Goal: Information Seeking & Learning: Find contact information

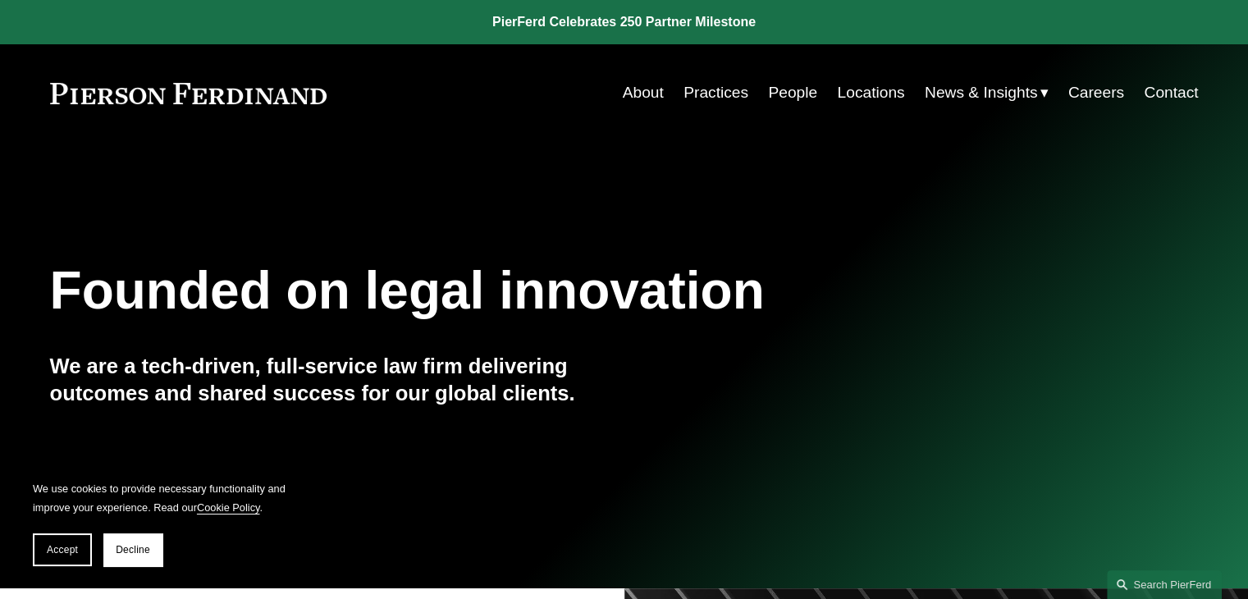
click at [647, 93] on link "About" at bounding box center [643, 92] width 41 height 31
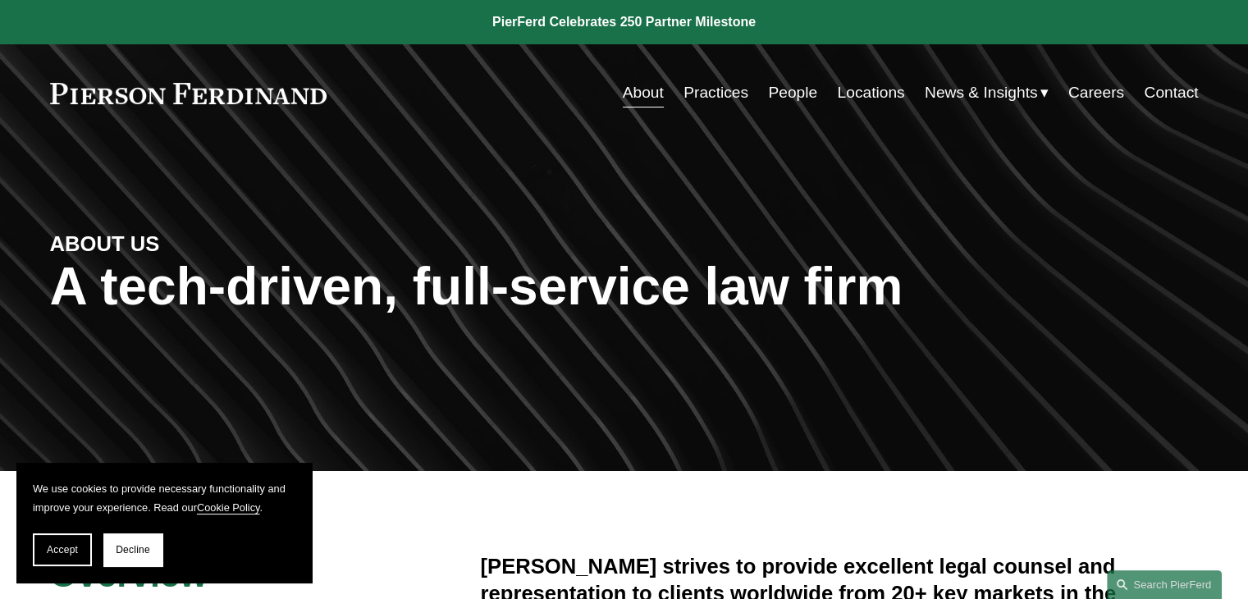
click at [694, 89] on link "Practices" at bounding box center [715, 92] width 65 height 31
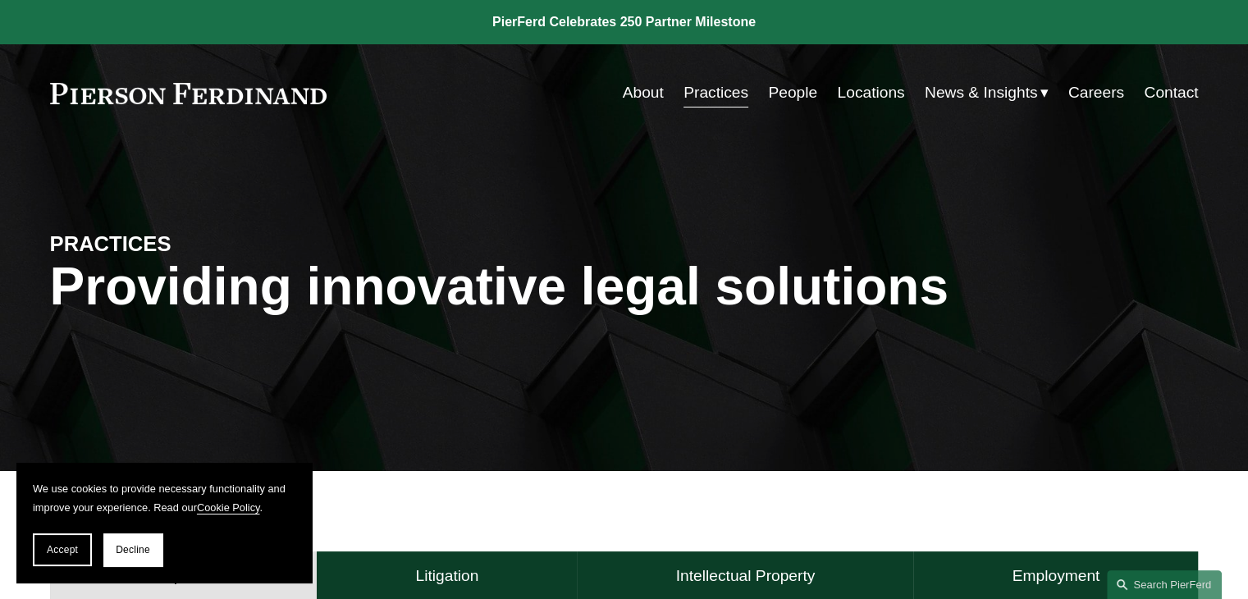
click at [852, 94] on link "Locations" at bounding box center [870, 92] width 67 height 31
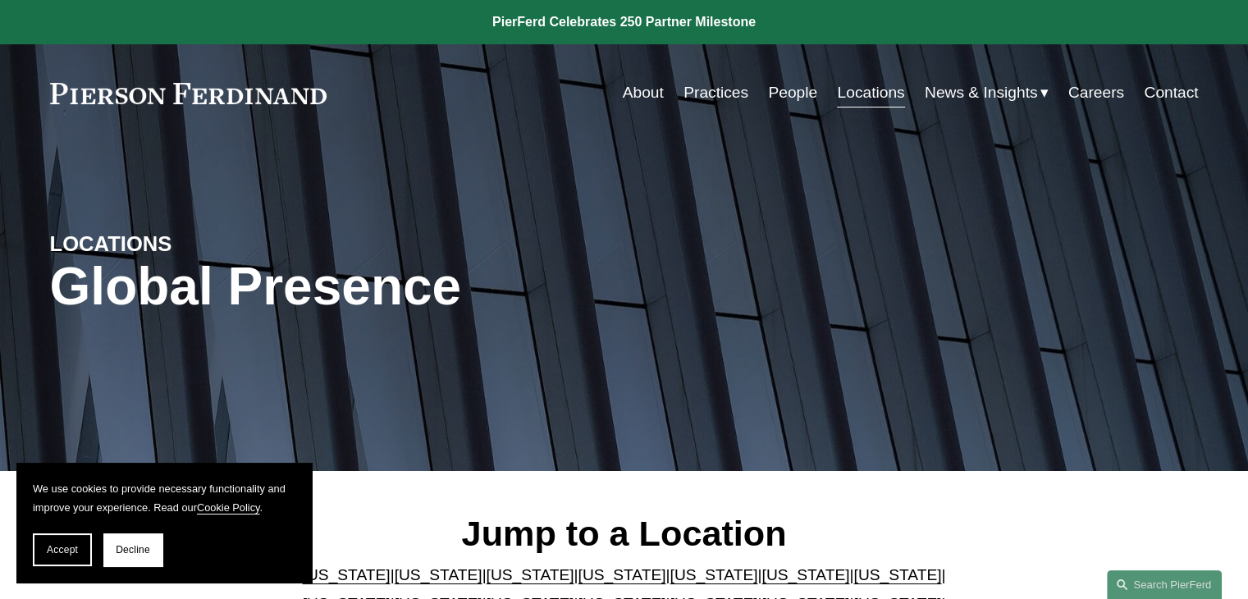
click at [784, 99] on link "People" at bounding box center [792, 92] width 49 height 31
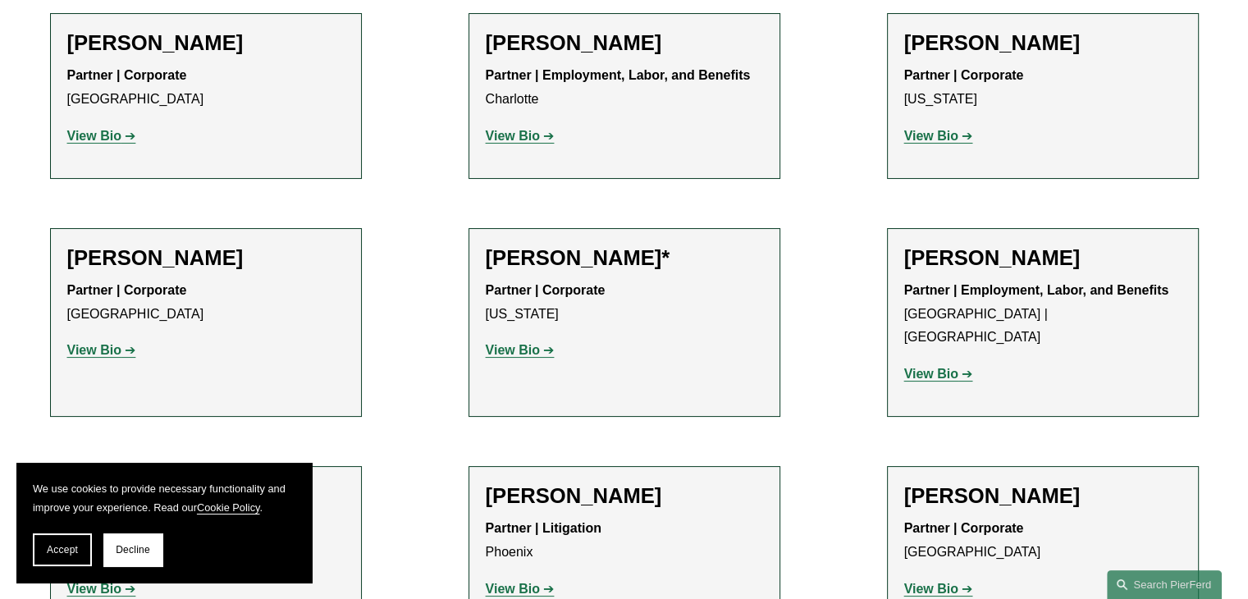
scroll to position [18850, 0]
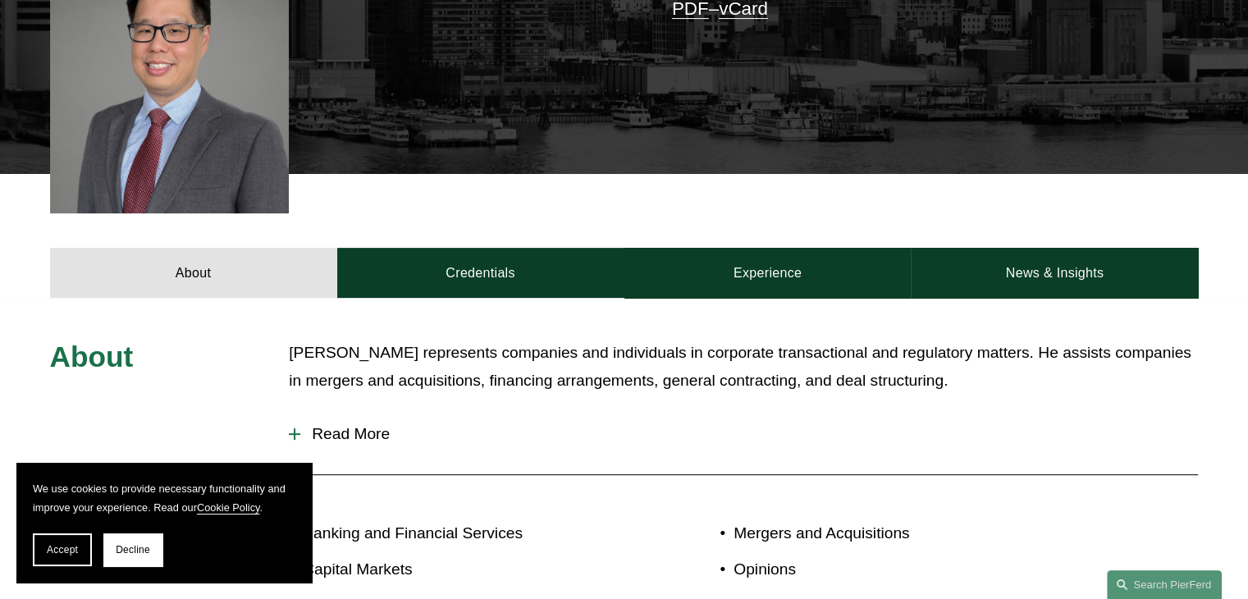
scroll to position [492, 0]
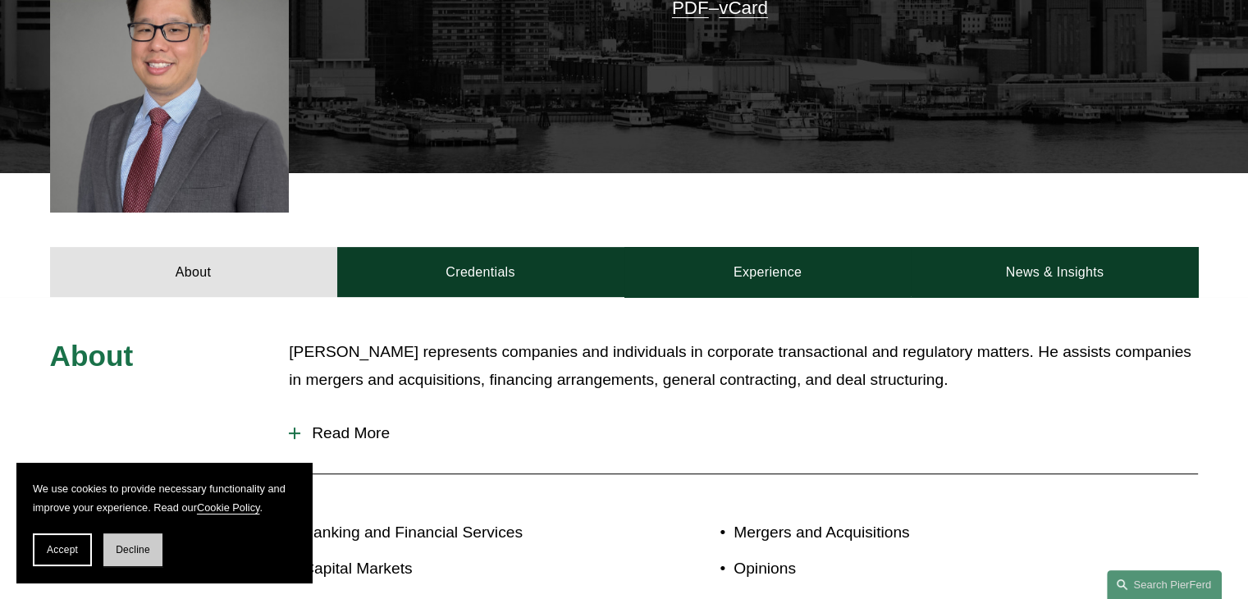
click at [144, 537] on button "Decline" at bounding box center [132, 549] width 59 height 33
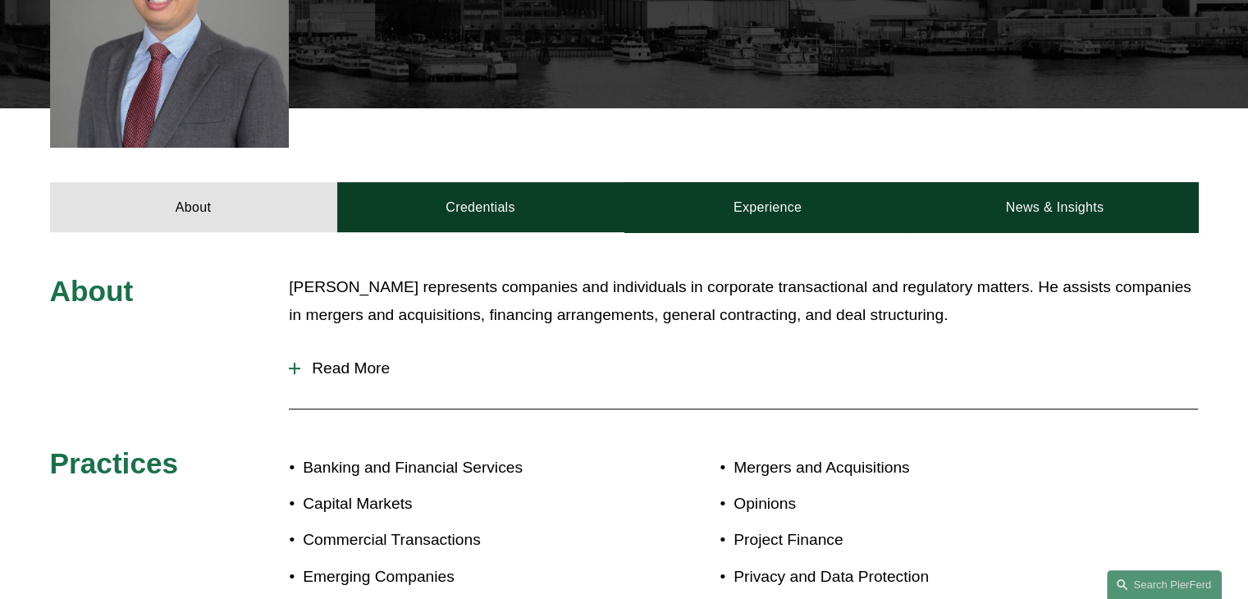
scroll to position [531, 0]
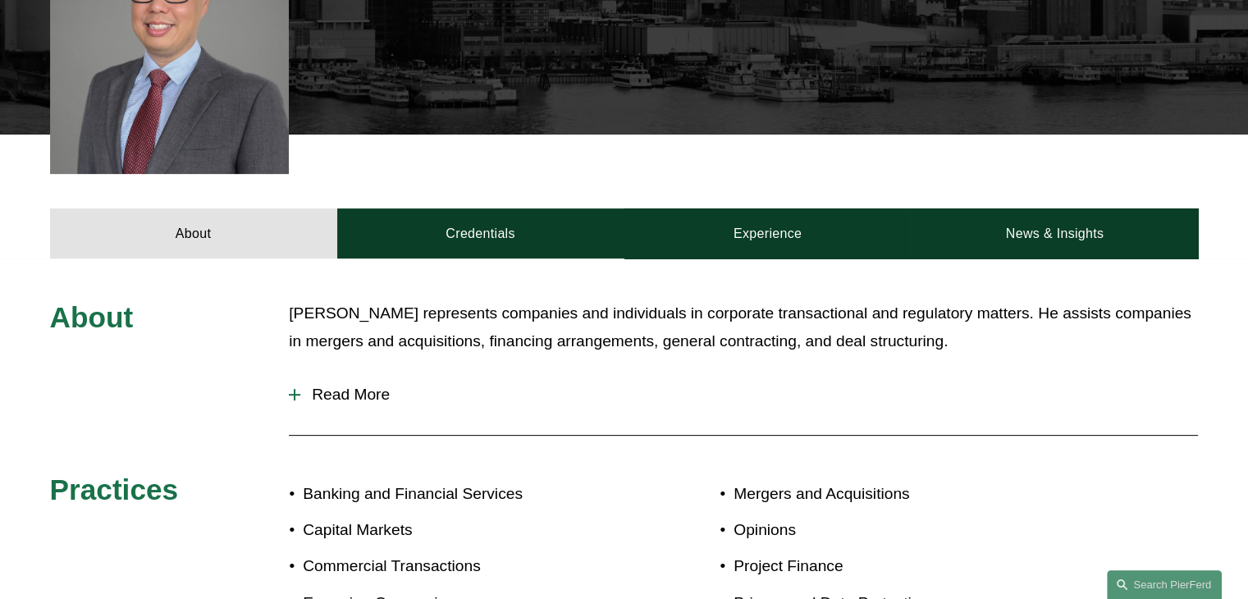
click at [306, 385] on span "Read More" at bounding box center [748, 394] width 897 height 18
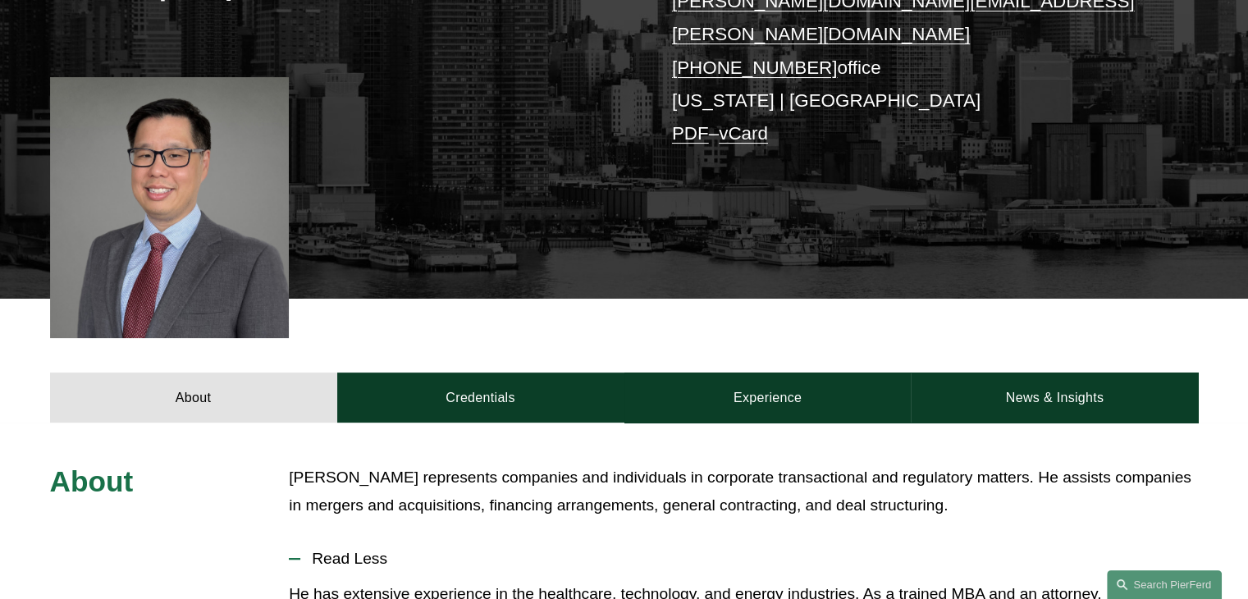
scroll to position [121, 0]
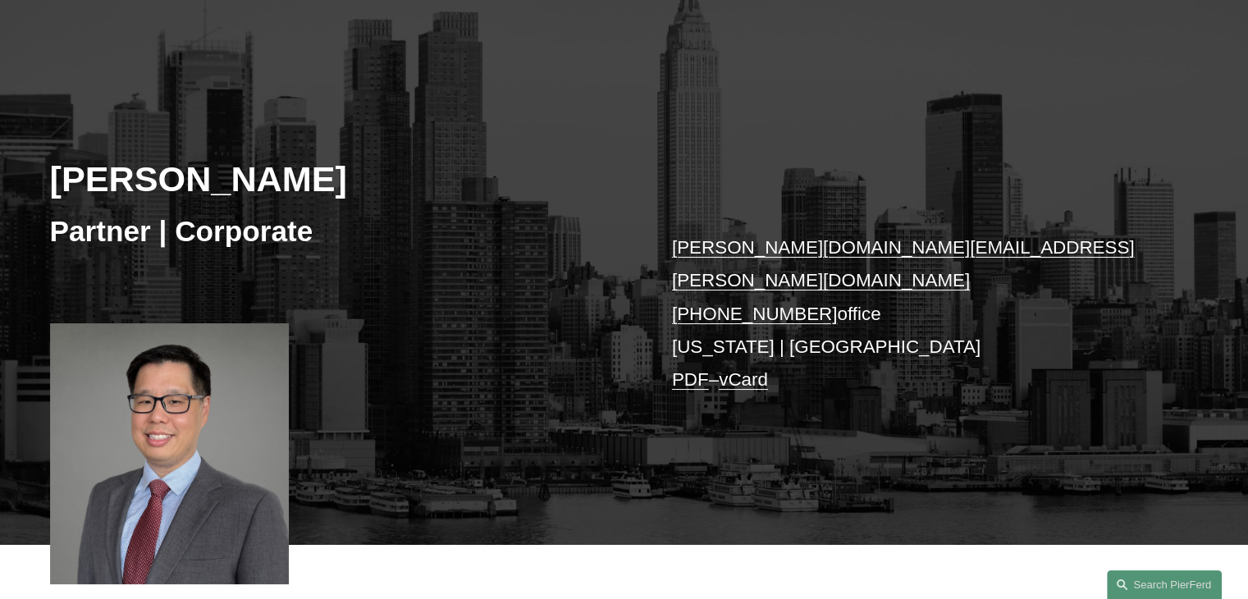
click at [686, 369] on link "PDF" at bounding box center [690, 379] width 37 height 21
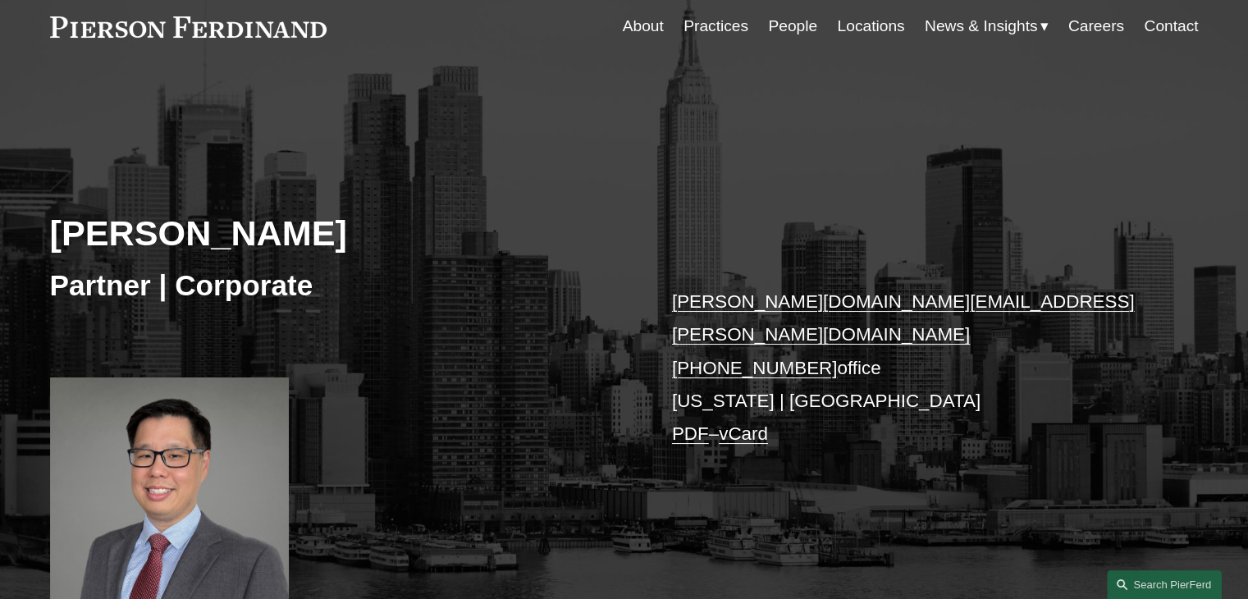
scroll to position [0, 0]
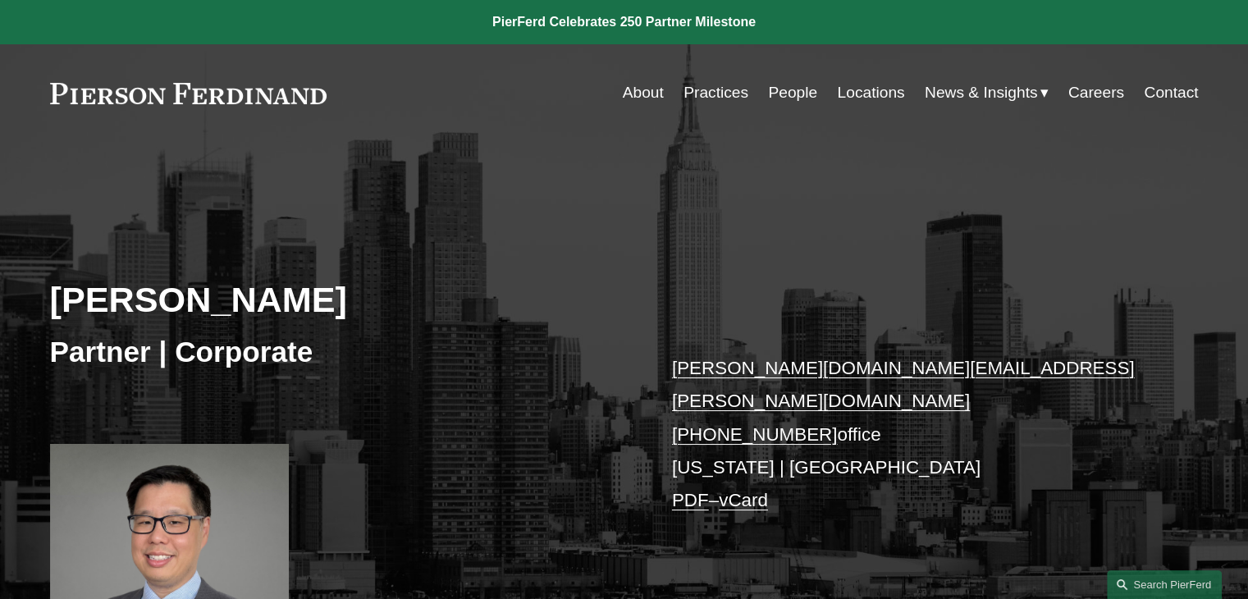
click at [725, 93] on link "Practices" at bounding box center [715, 92] width 65 height 31
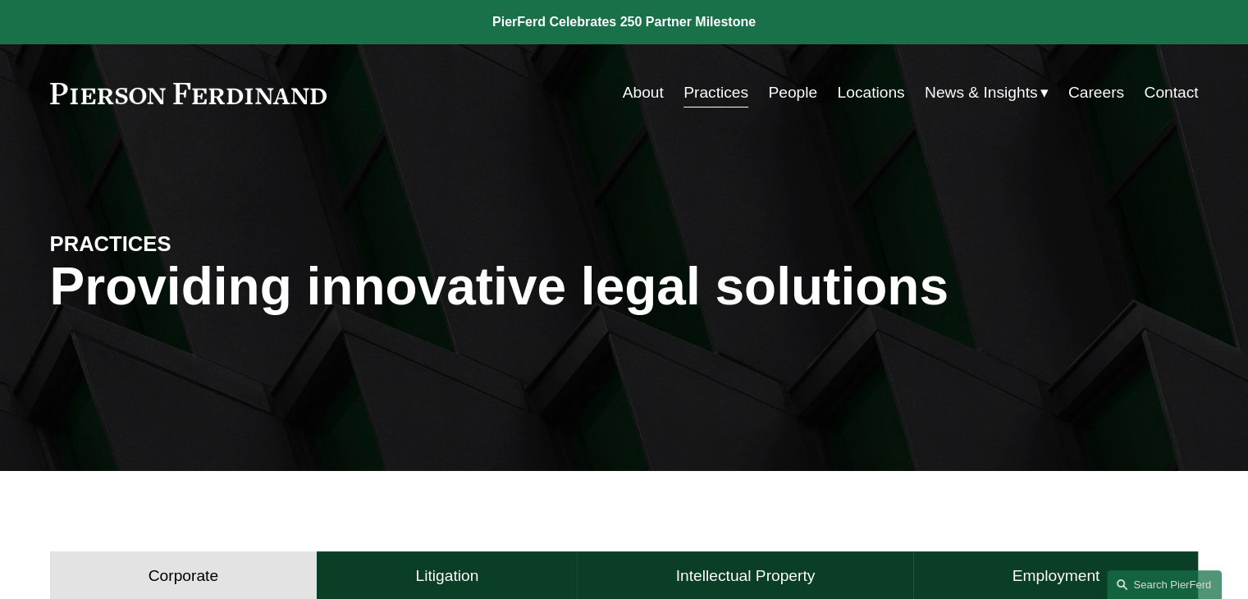
click at [851, 93] on link "Locations" at bounding box center [870, 92] width 67 height 31
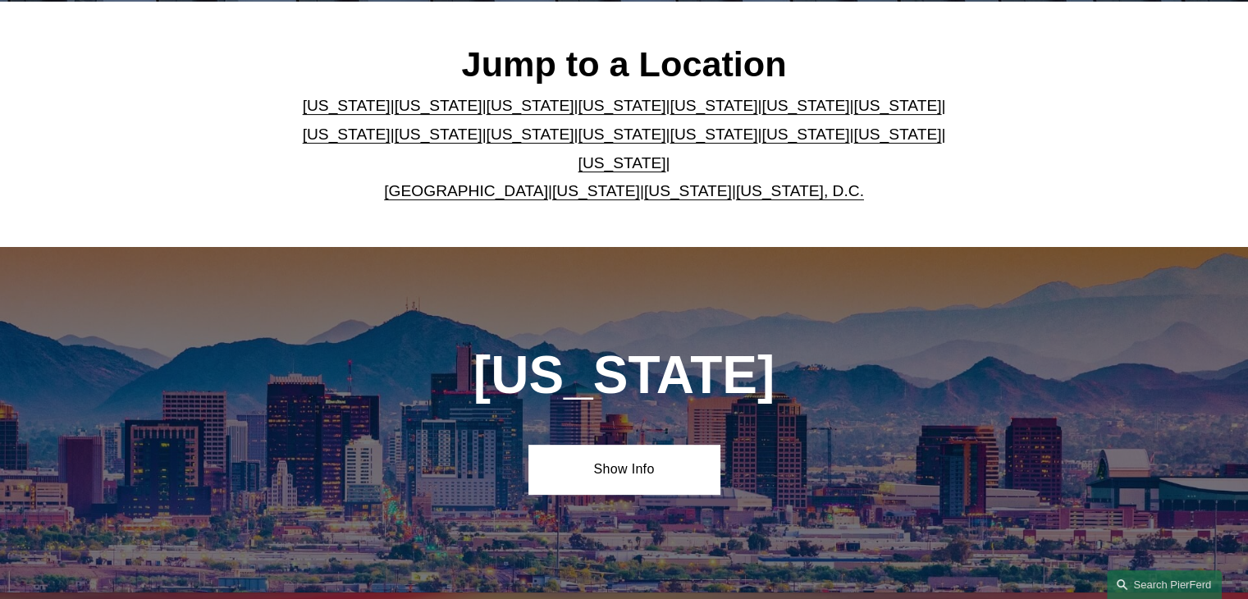
scroll to position [410, 0]
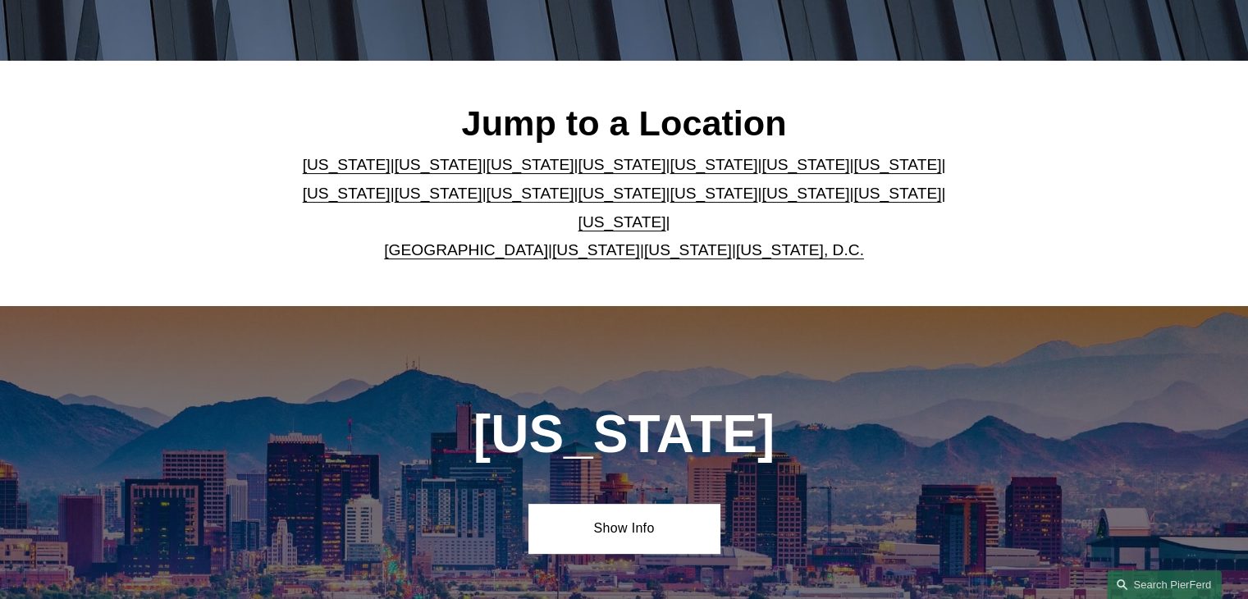
click at [486, 202] on link "[US_STATE]" at bounding box center [530, 193] width 88 height 17
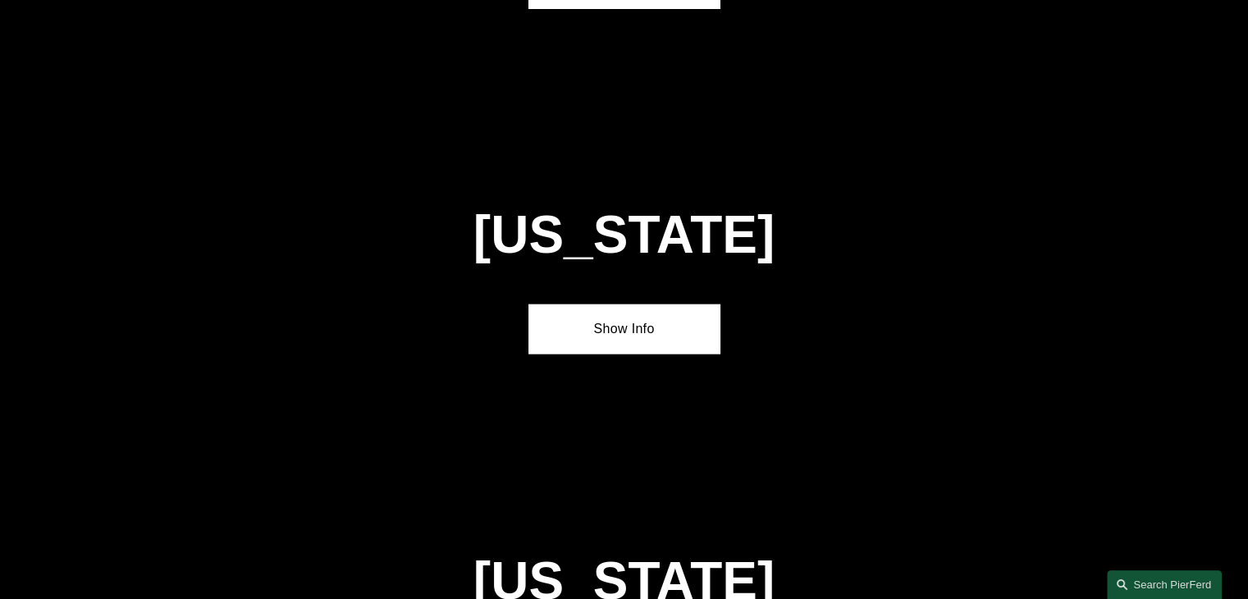
scroll to position [3813, 0]
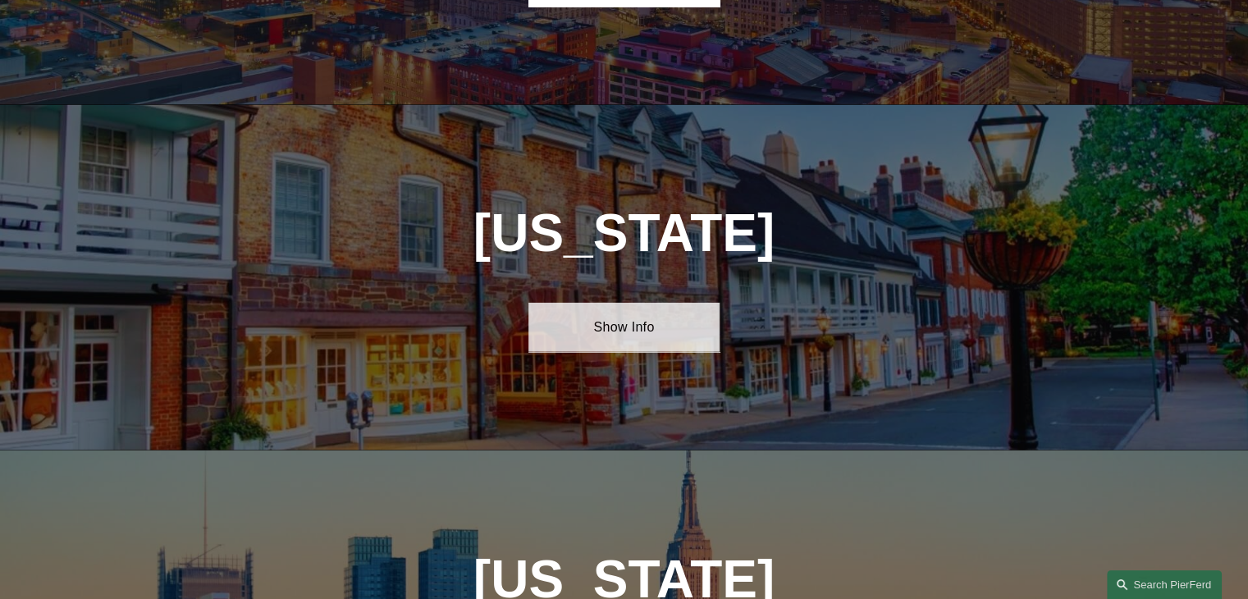
click at [625, 303] on link "Show Info" at bounding box center [623, 327] width 191 height 49
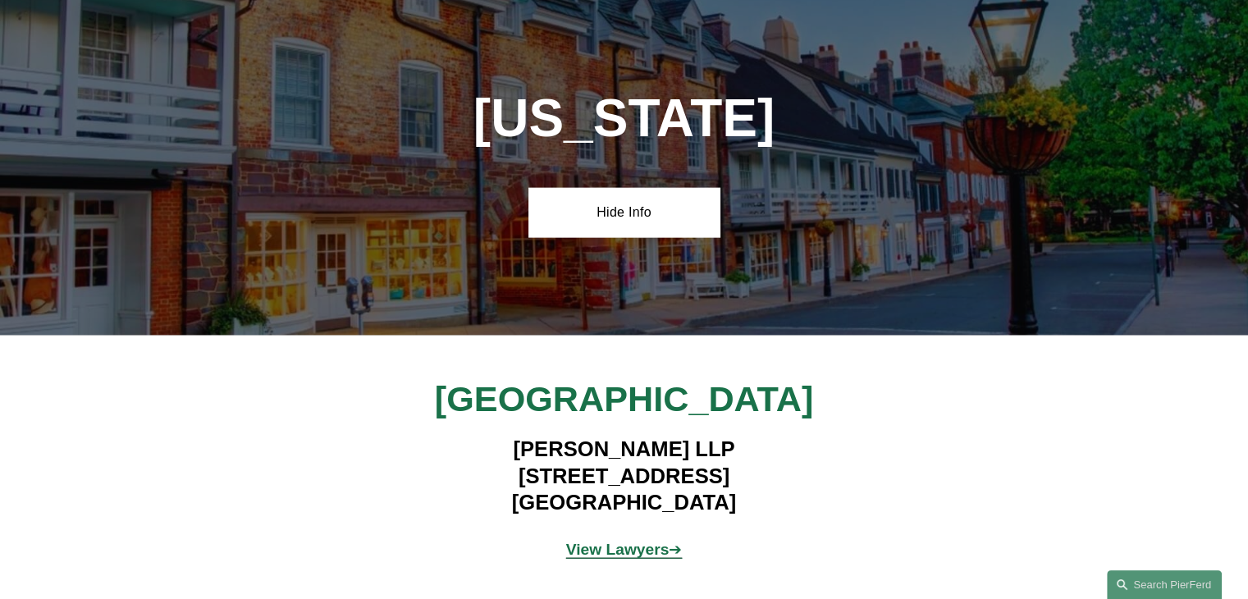
scroll to position [3977, 0]
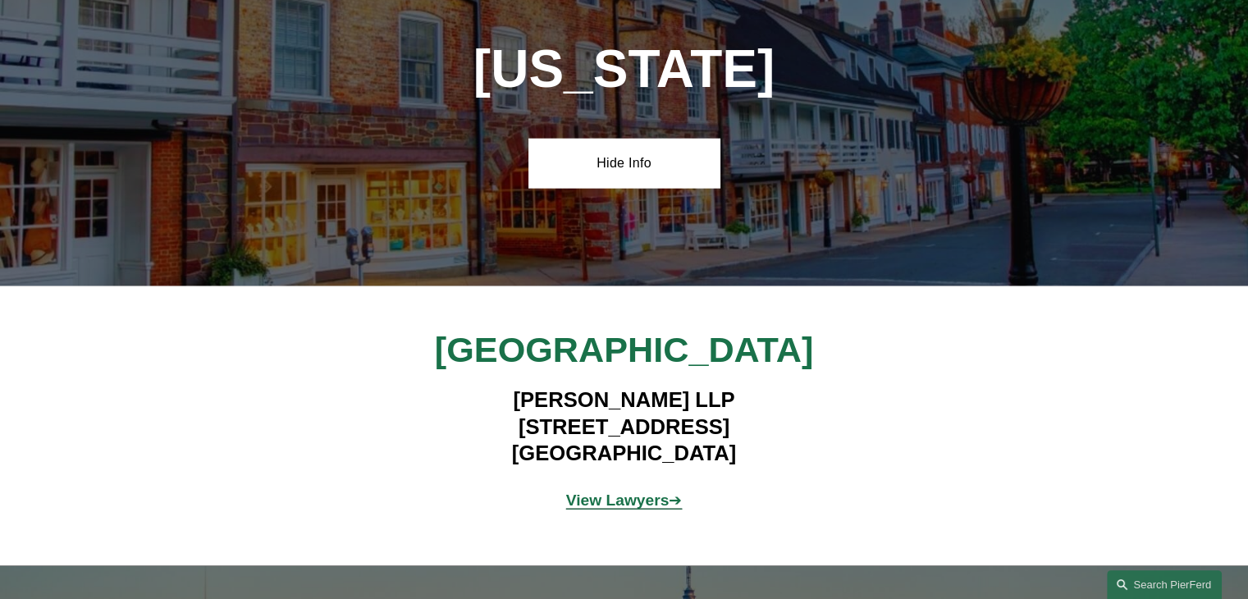
click at [619, 491] on strong "View Lawyers" at bounding box center [617, 499] width 103 height 17
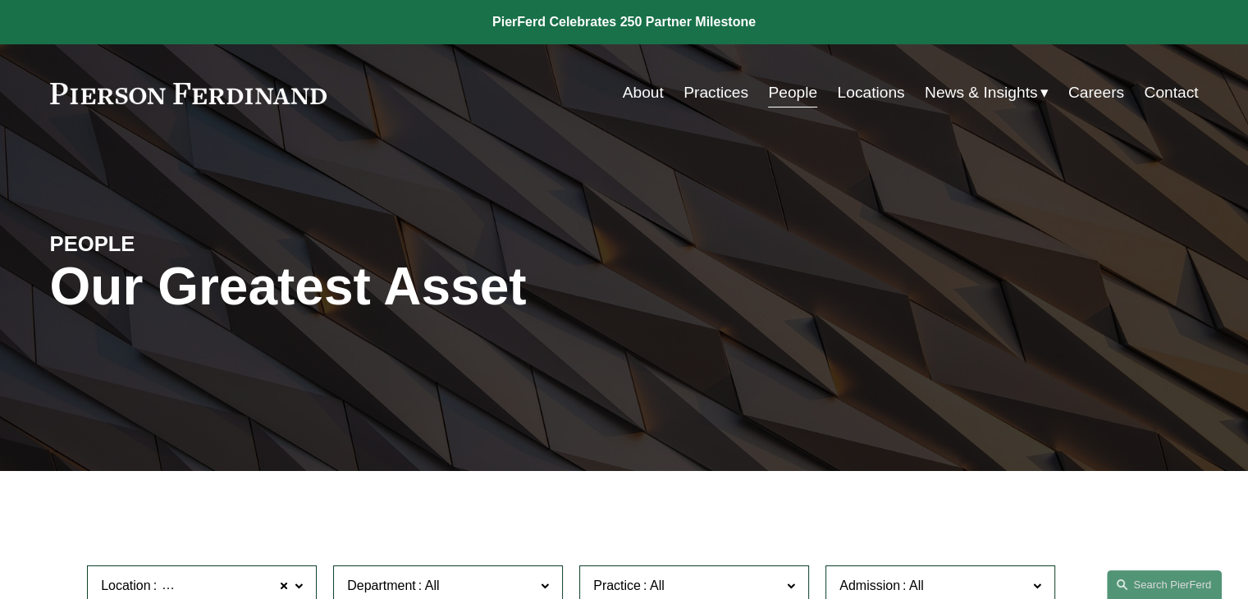
click at [725, 95] on link "Practices" at bounding box center [715, 92] width 65 height 31
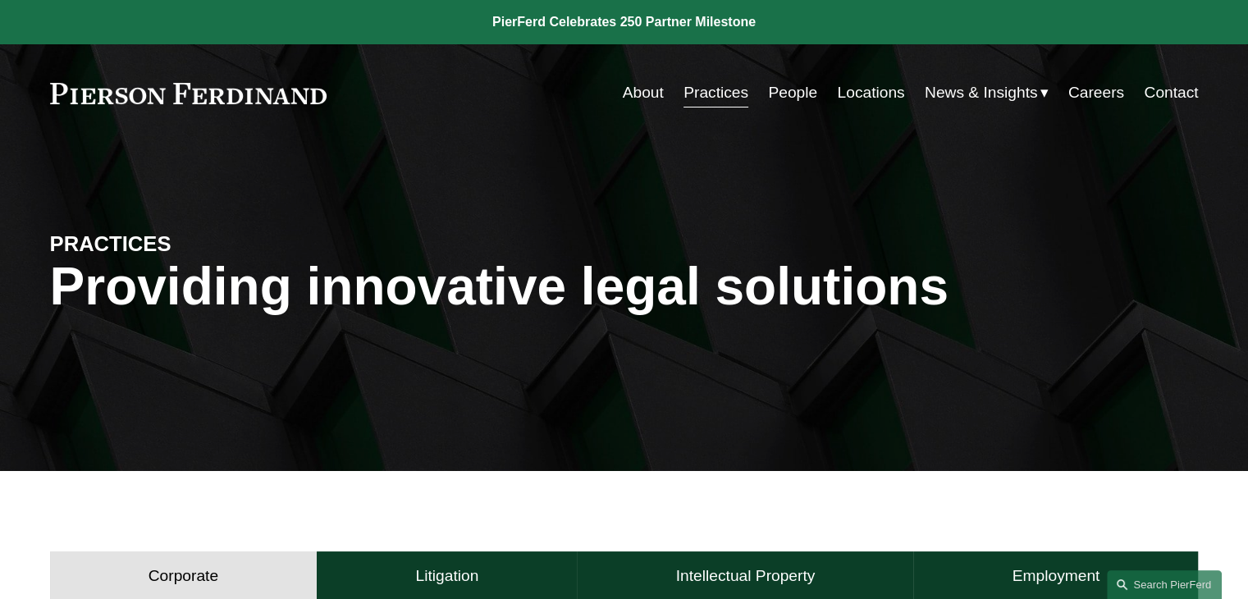
click at [793, 95] on link "People" at bounding box center [792, 92] width 49 height 31
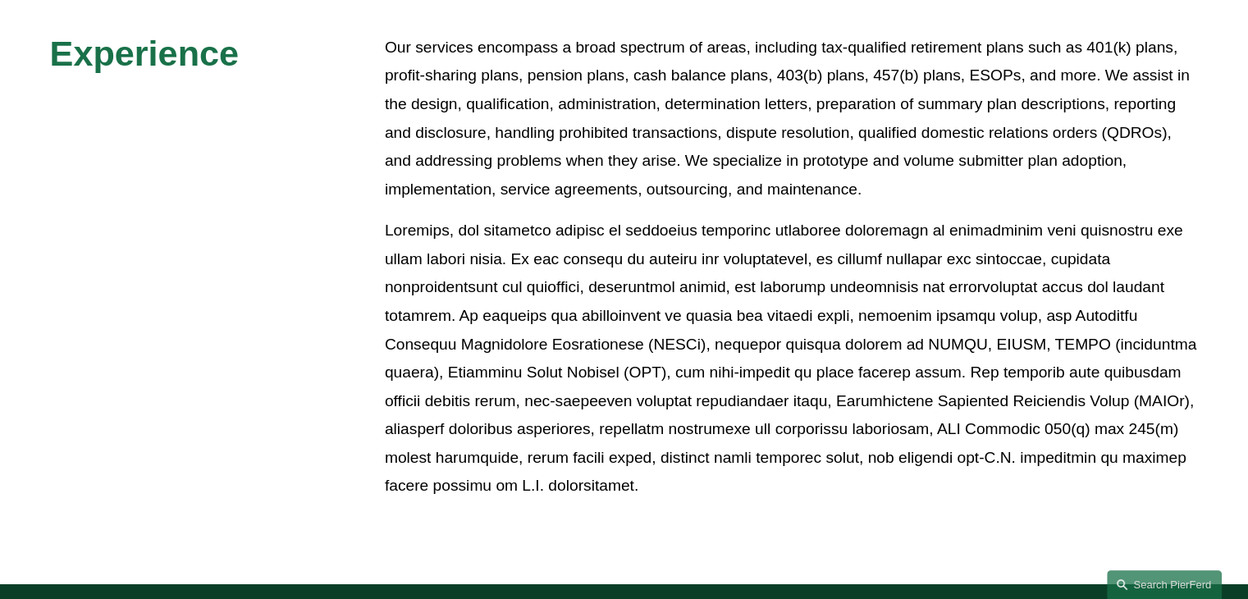
scroll to position [574, 0]
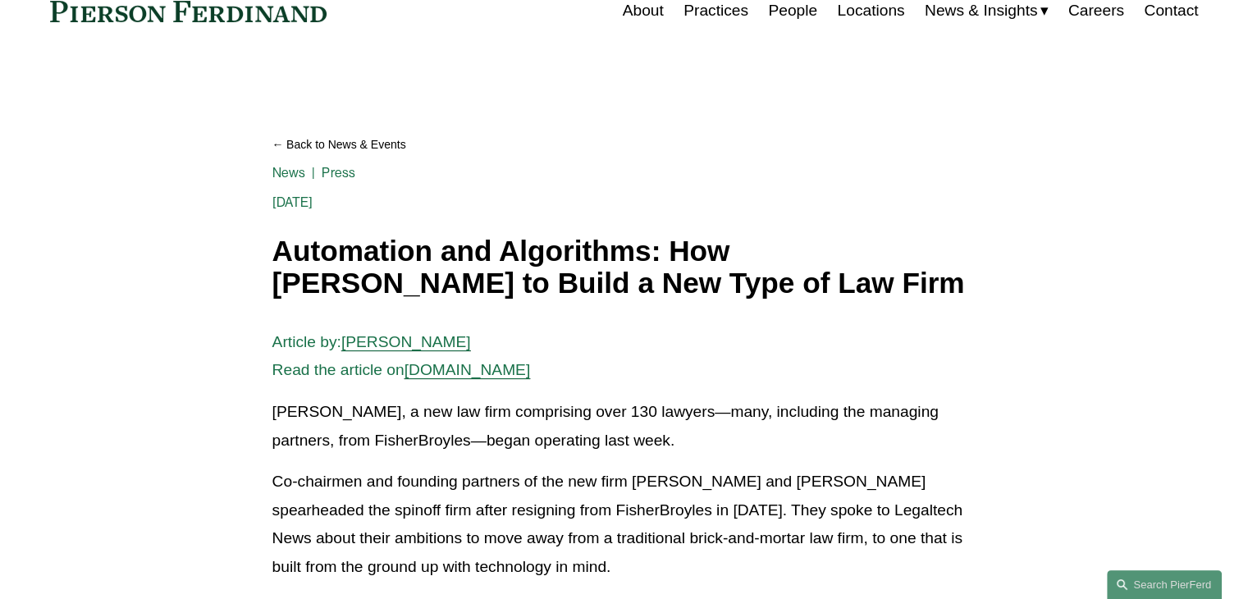
scroll to position [57, 0]
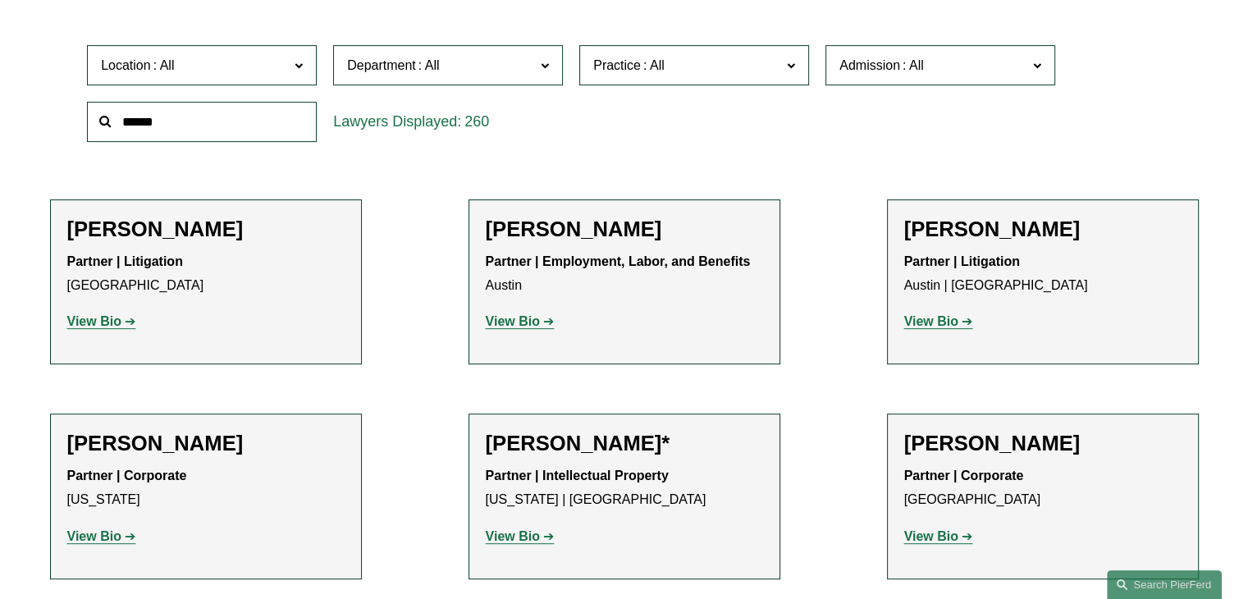
scroll to position [492, 0]
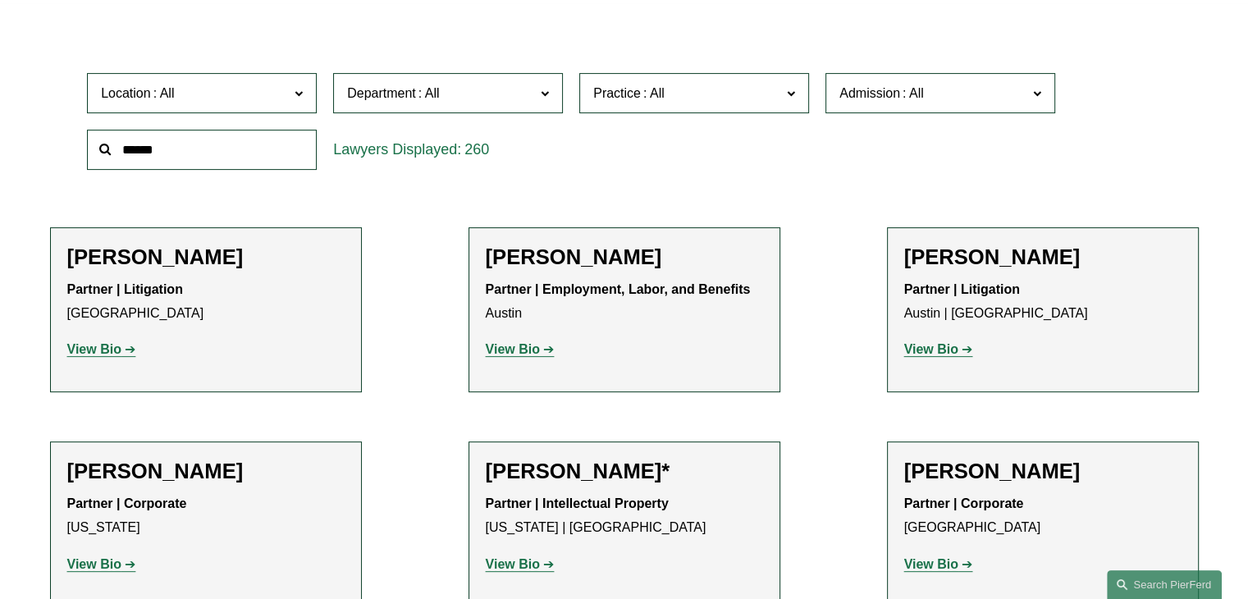
click at [449, 96] on span "Department" at bounding box center [441, 93] width 188 height 22
click at [0, 0] on link "Intellectual Property" at bounding box center [0, 0] width 0 height 0
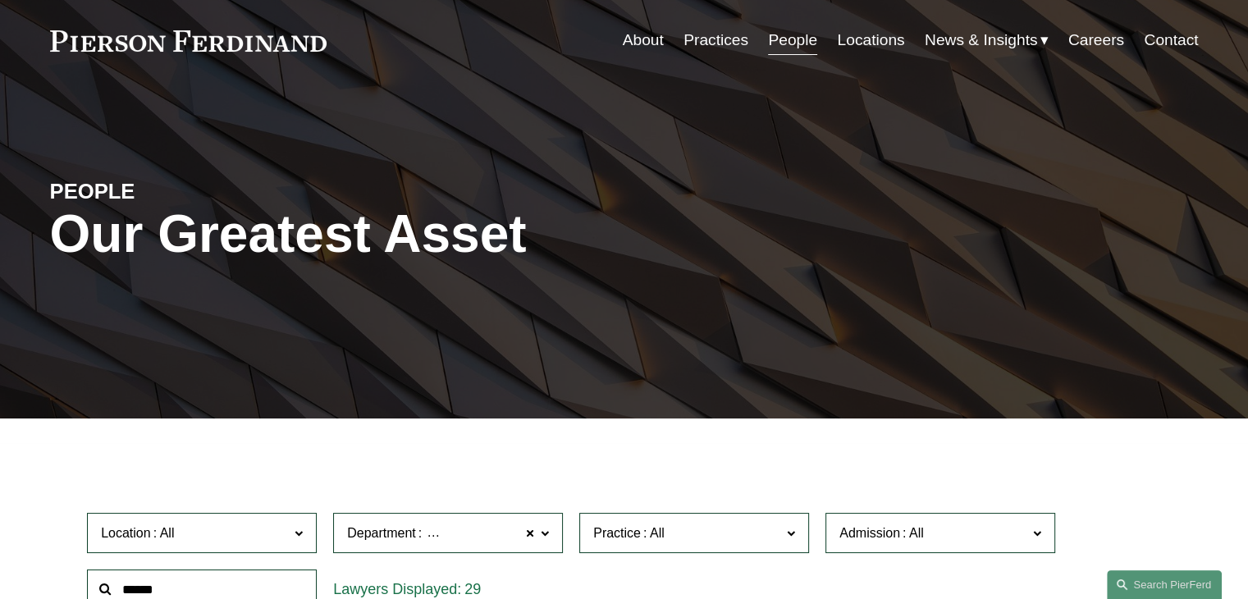
scroll to position [463, 0]
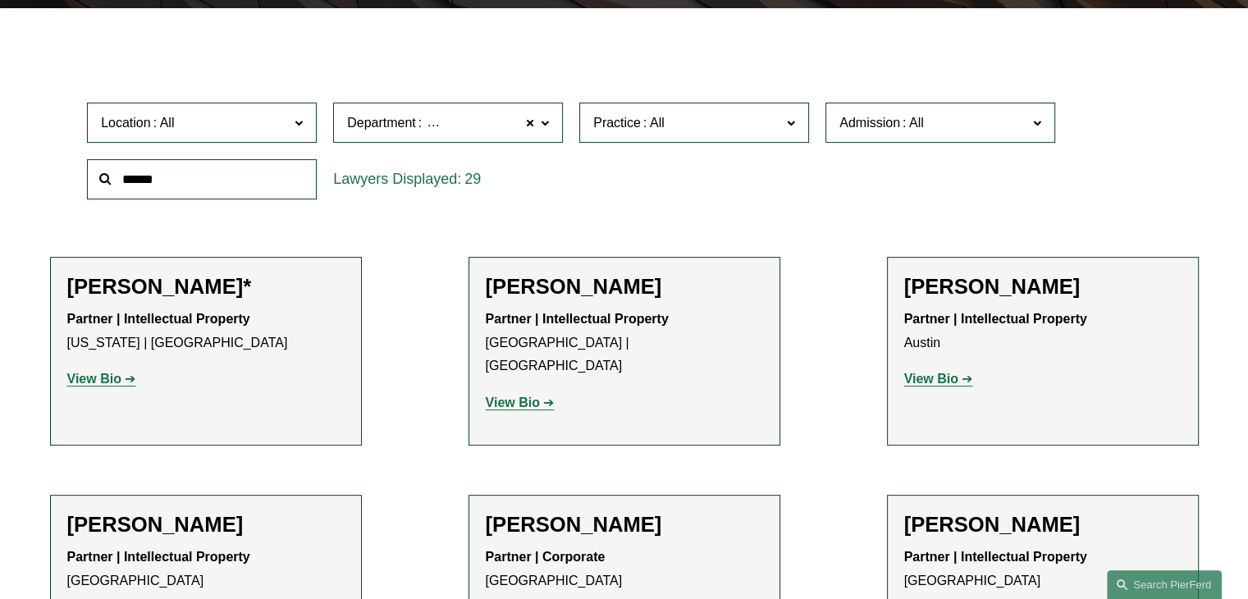
click at [307, 122] on label "Location" at bounding box center [202, 123] width 230 height 40
click at [408, 134] on span "Department Intellectual Property" at bounding box center [441, 123] width 188 height 22
click at [0, 0] on link "All" at bounding box center [0, 0] width 0 height 0
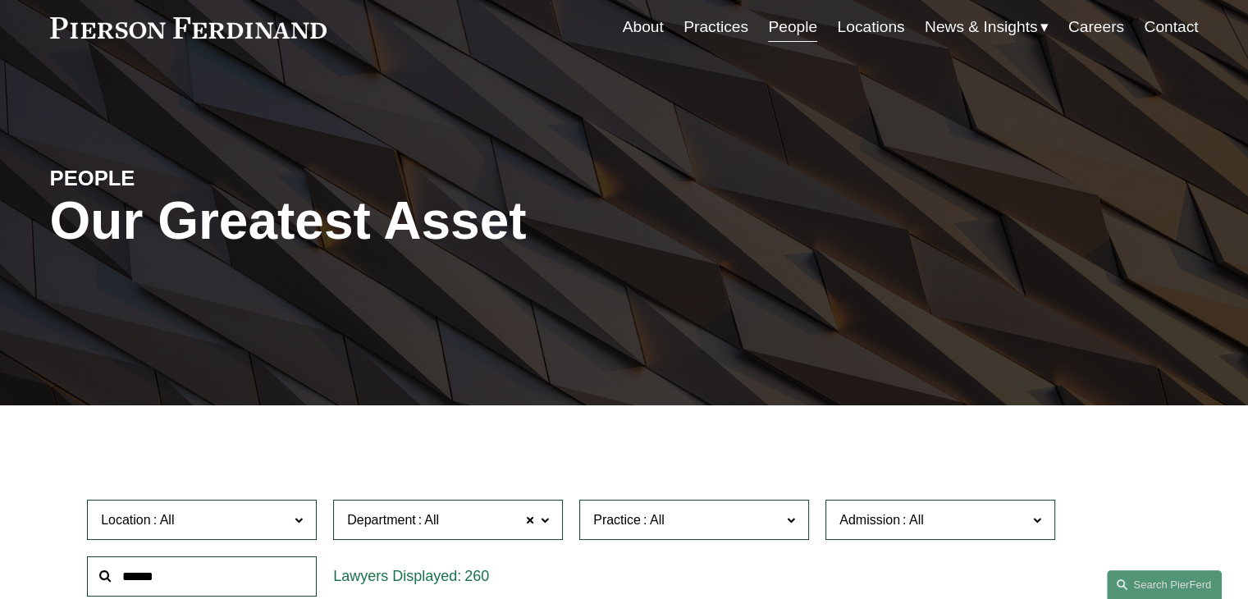
scroll to position [57, 0]
